Goal: Task Accomplishment & Management: Use online tool/utility

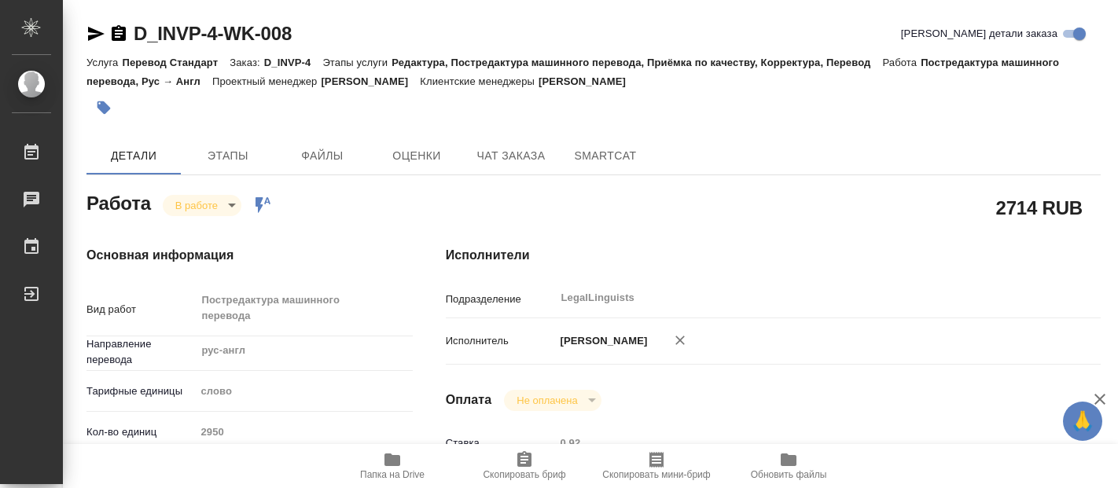
click at [230, 204] on body "🙏 .cls-1 fill:#fff; AWATERA [PERSON_NAME] 0 Чаты График Выйти D_INVP-4-WK-008 К…" at bounding box center [559, 244] width 1118 height 488
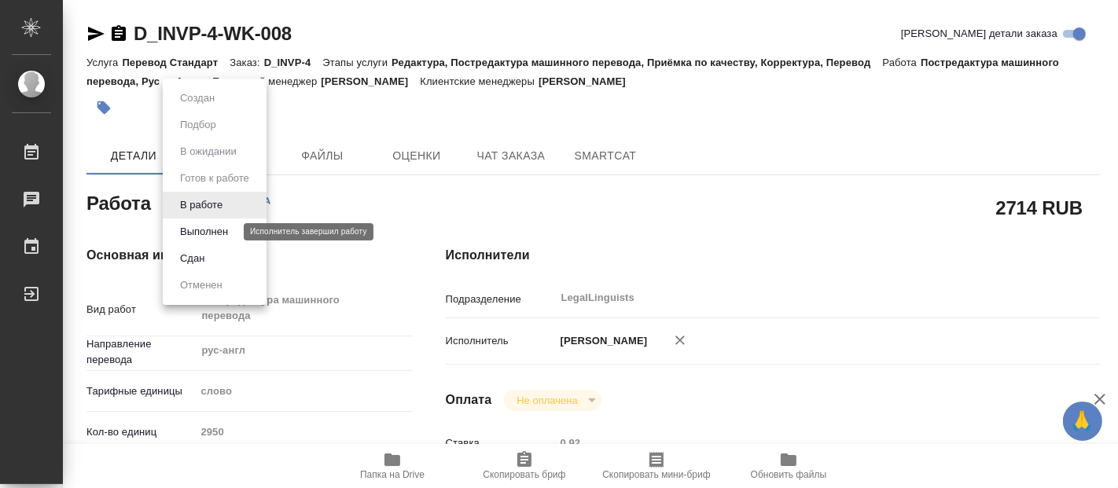
click at [202, 230] on button "Выполнен" at bounding box center [203, 231] width 57 height 17
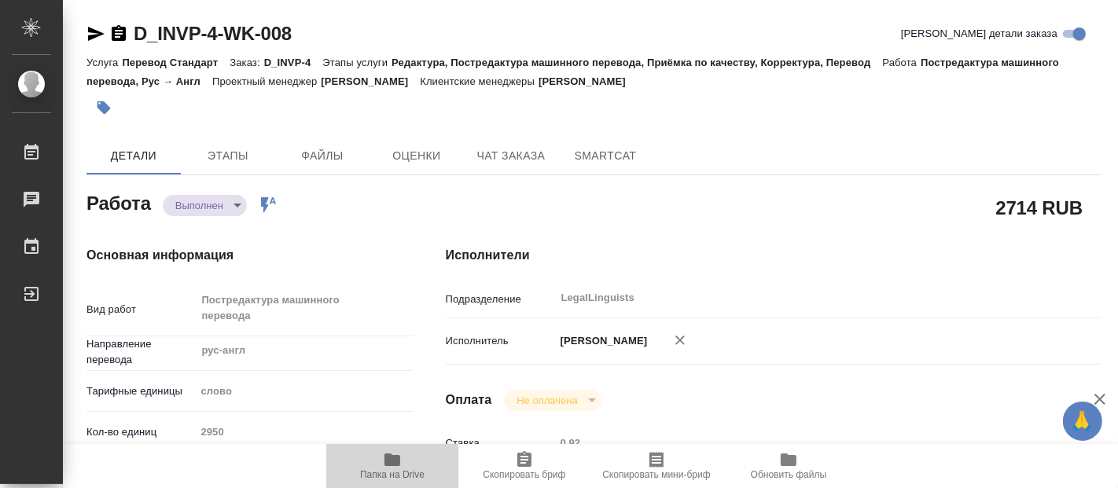
click at [395, 462] on icon "button" at bounding box center [393, 460] width 16 height 13
type textarea "x"
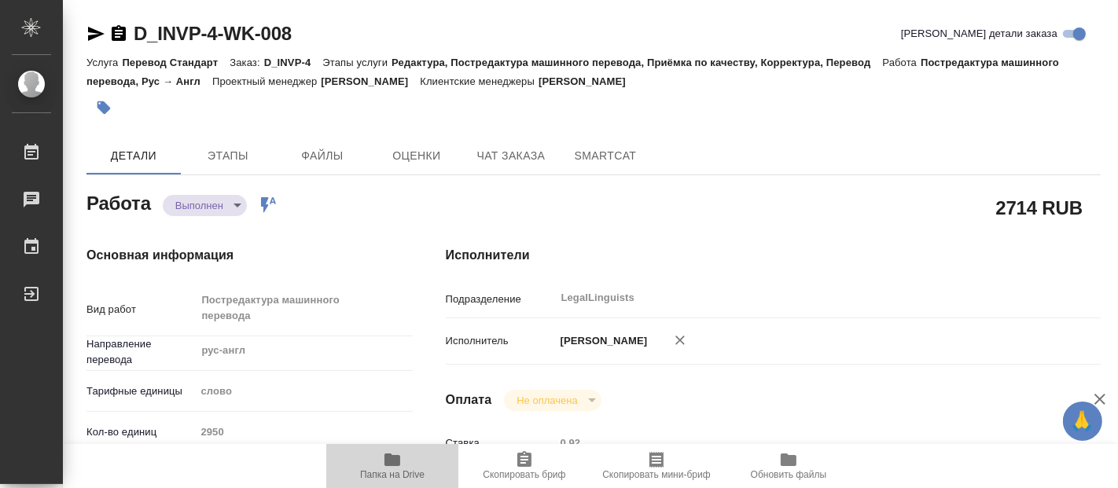
type textarea "x"
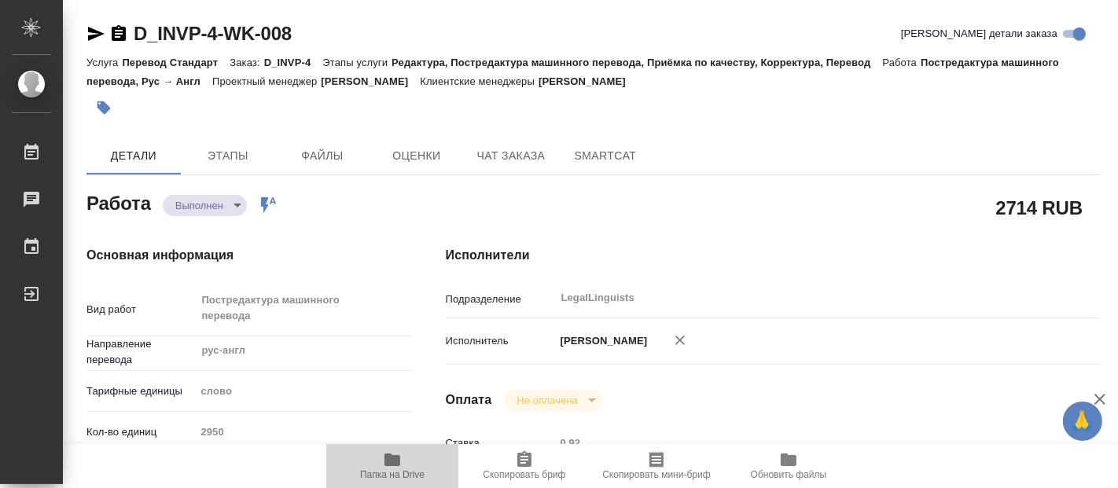
type textarea "x"
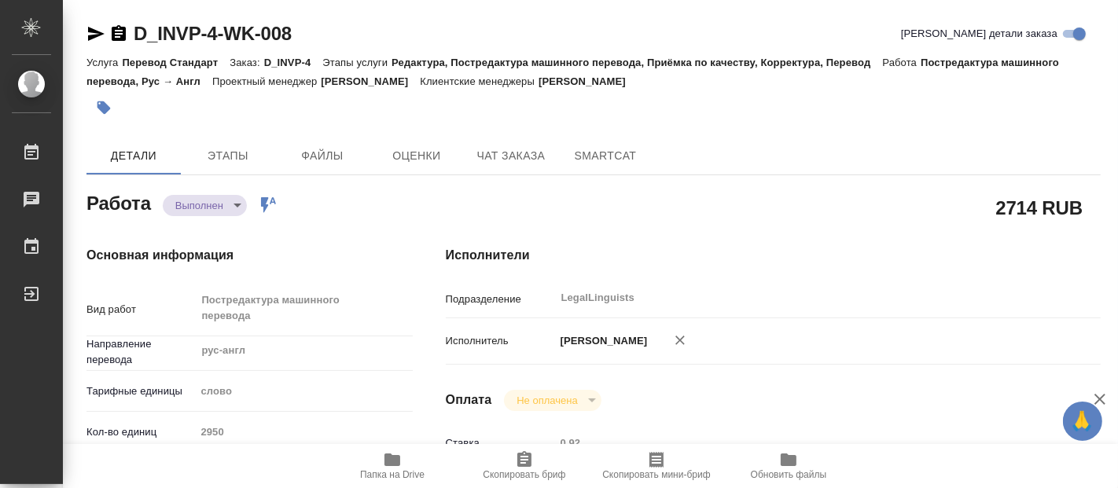
type textarea "x"
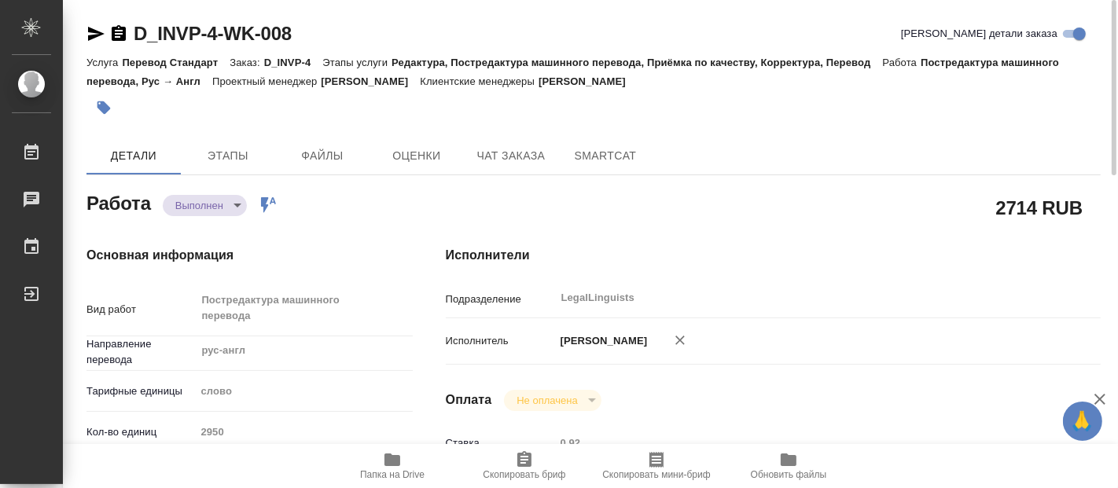
type textarea "x"
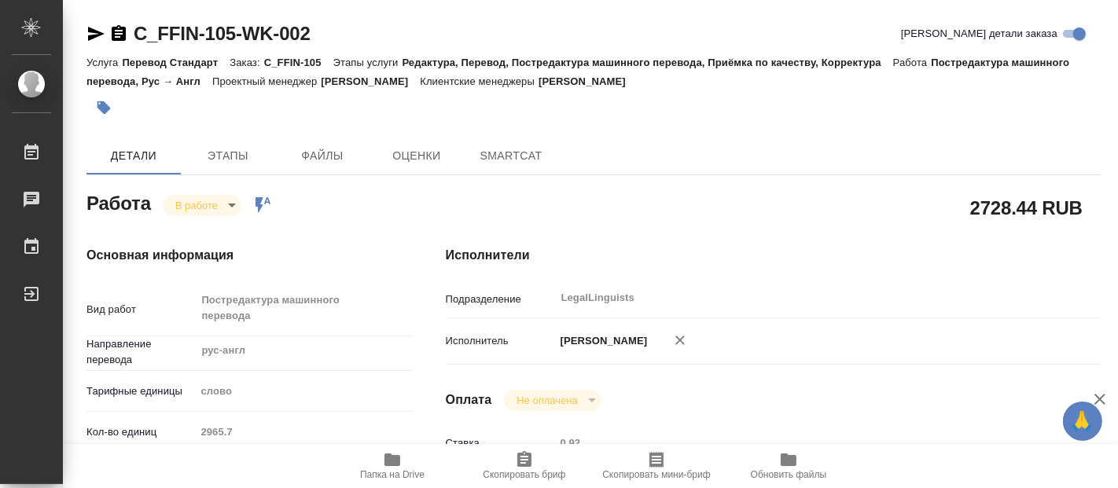
type textarea "x"
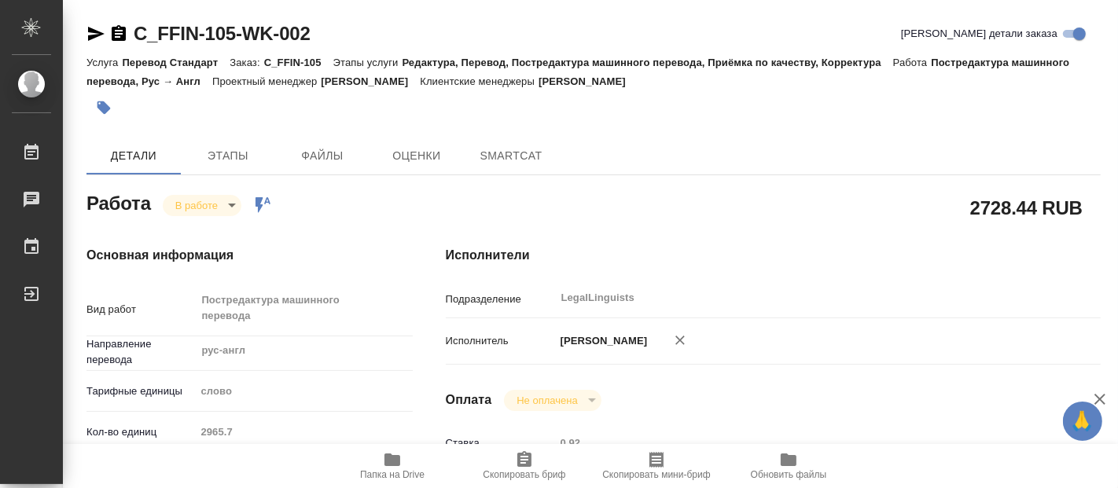
type textarea "x"
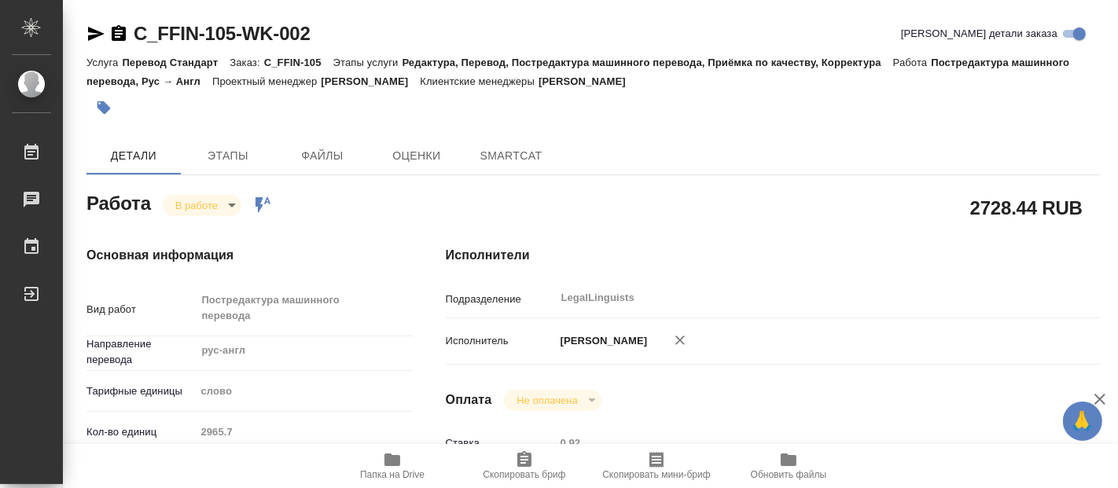
type textarea "x"
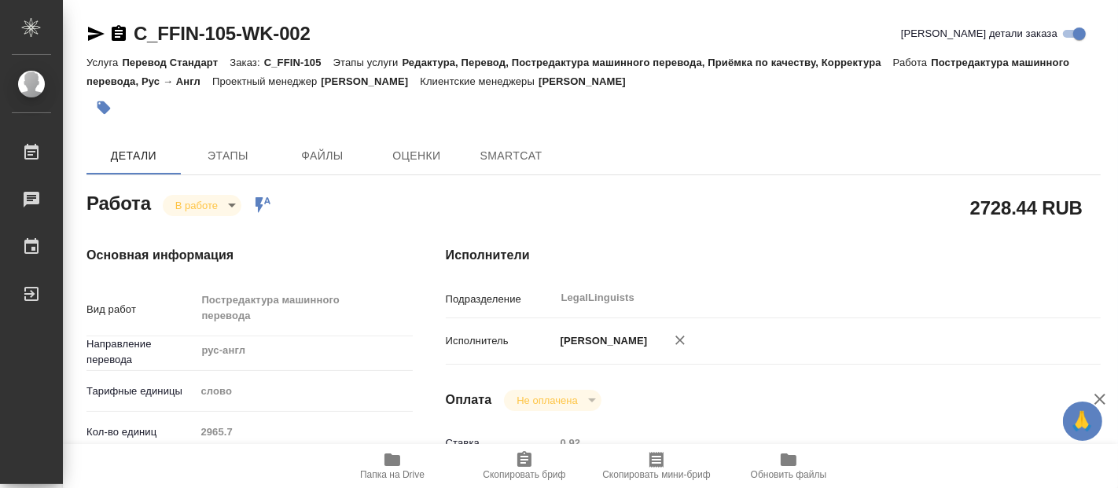
type textarea "x"
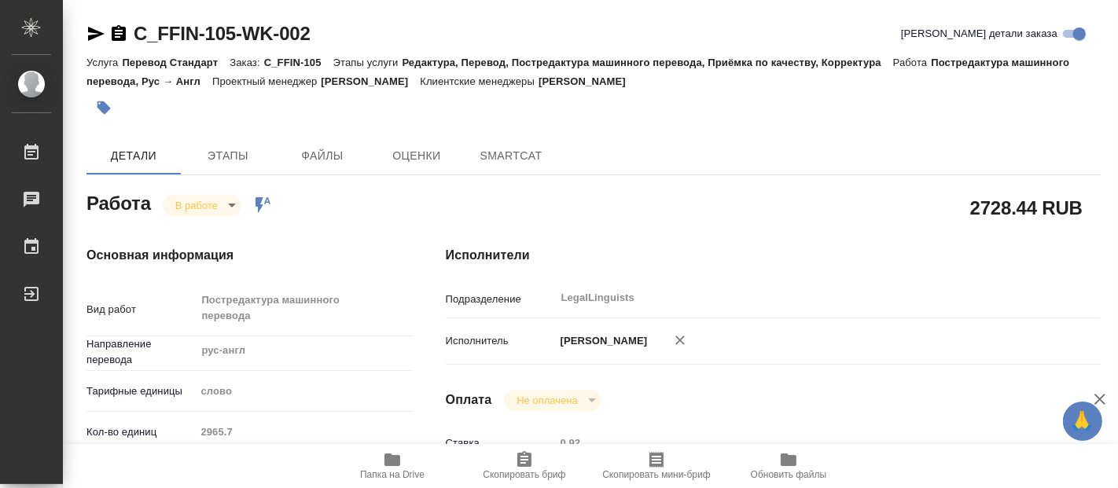
type textarea "x"
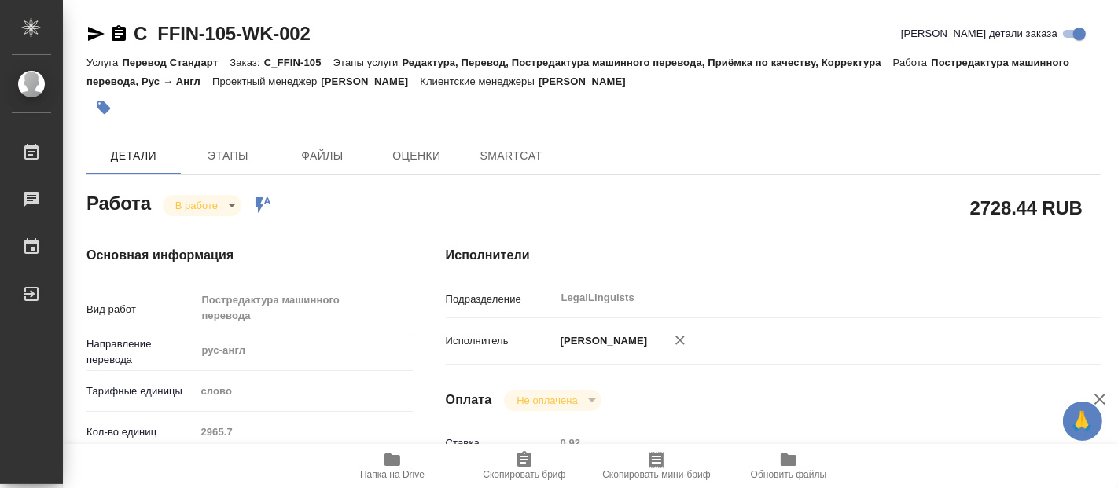
type textarea "x"
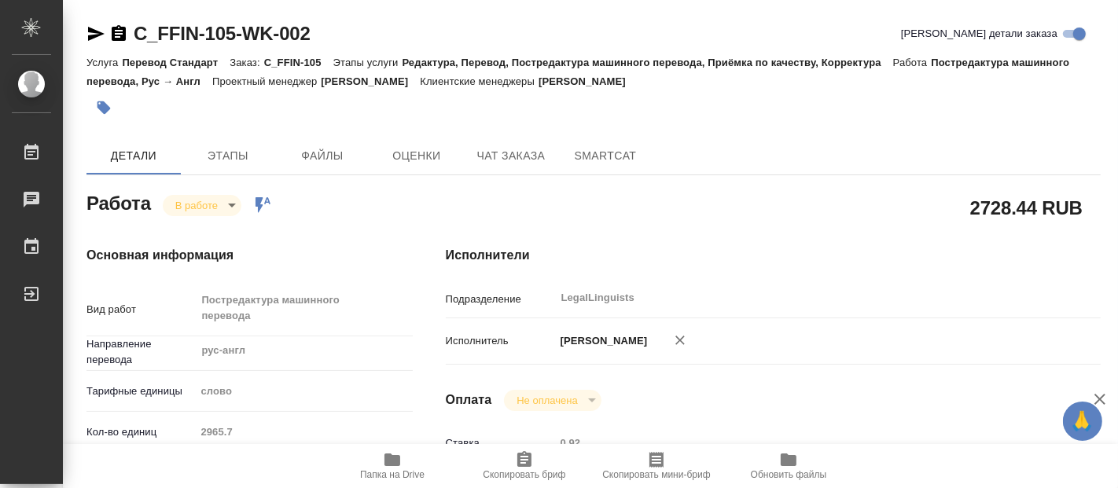
type textarea "x"
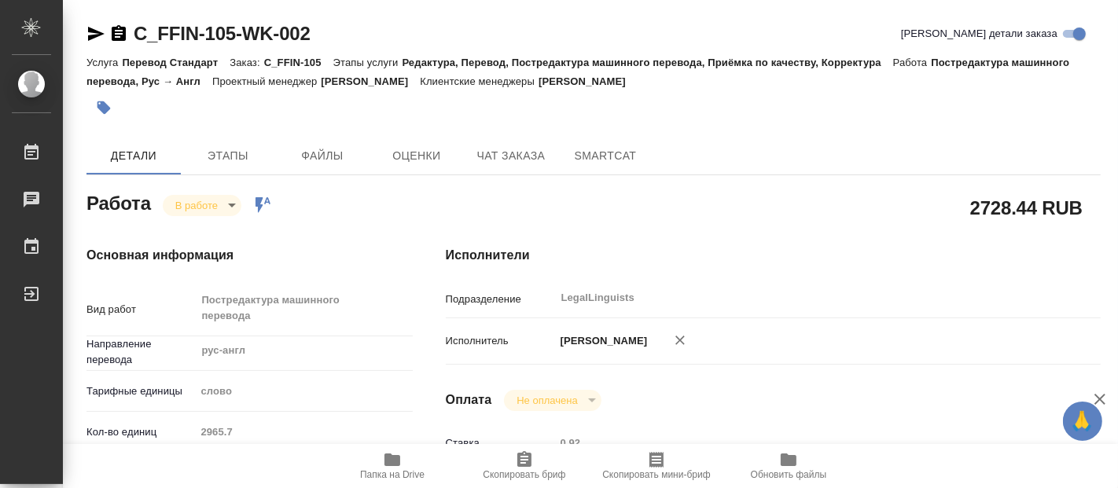
type textarea "x"
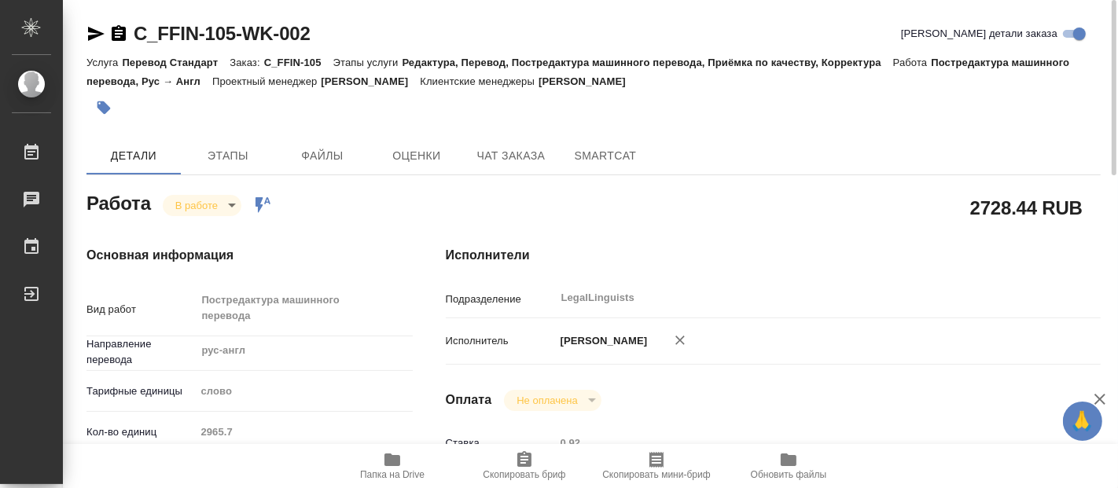
click at [403, 466] on span "Папка на Drive" at bounding box center [392, 466] width 113 height 30
